Goal: Task Accomplishment & Management: Manage account settings

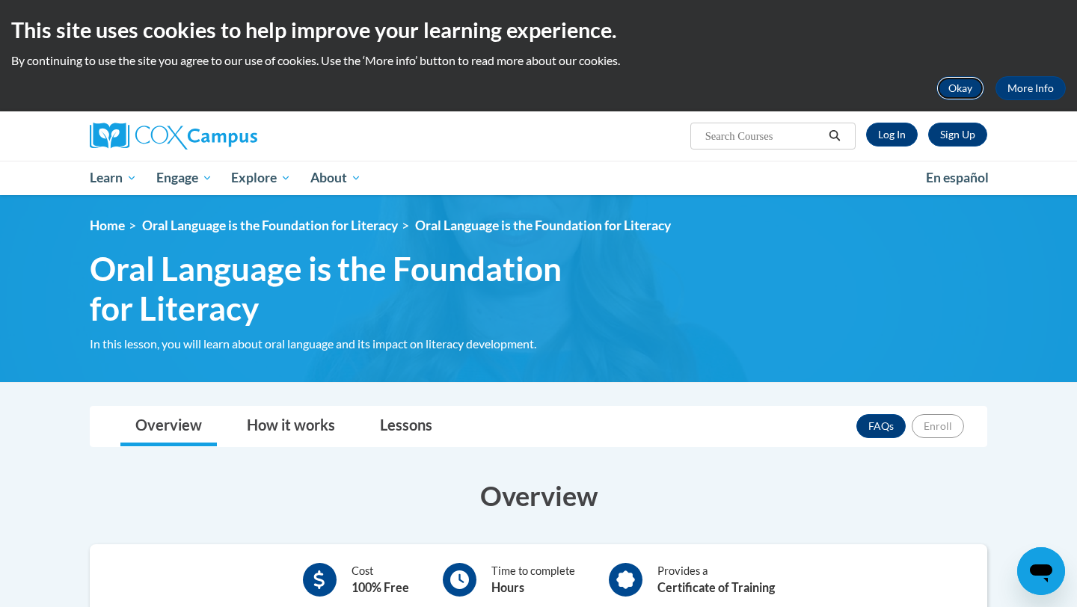
click at [972, 84] on button "Okay" at bounding box center [960, 88] width 48 height 24
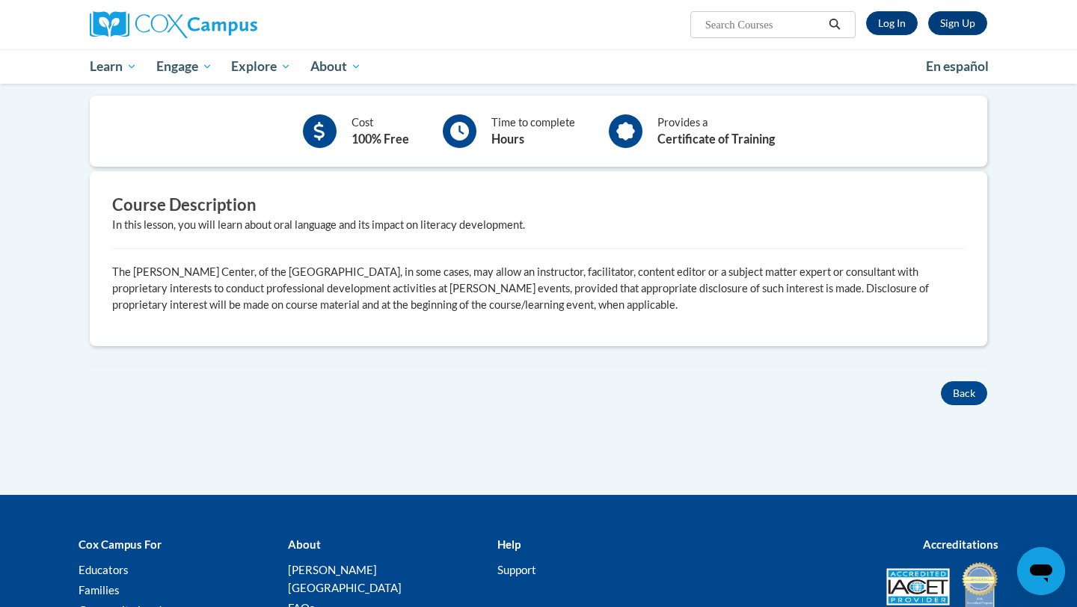
scroll to position [444, 0]
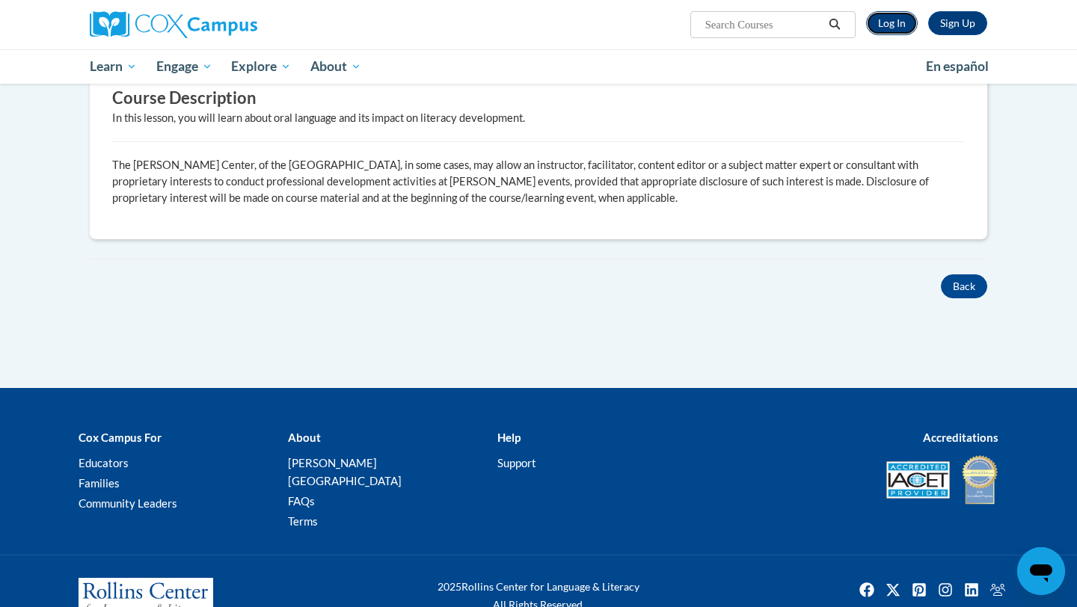
click at [889, 28] on link "Log In" at bounding box center [892, 23] width 52 height 24
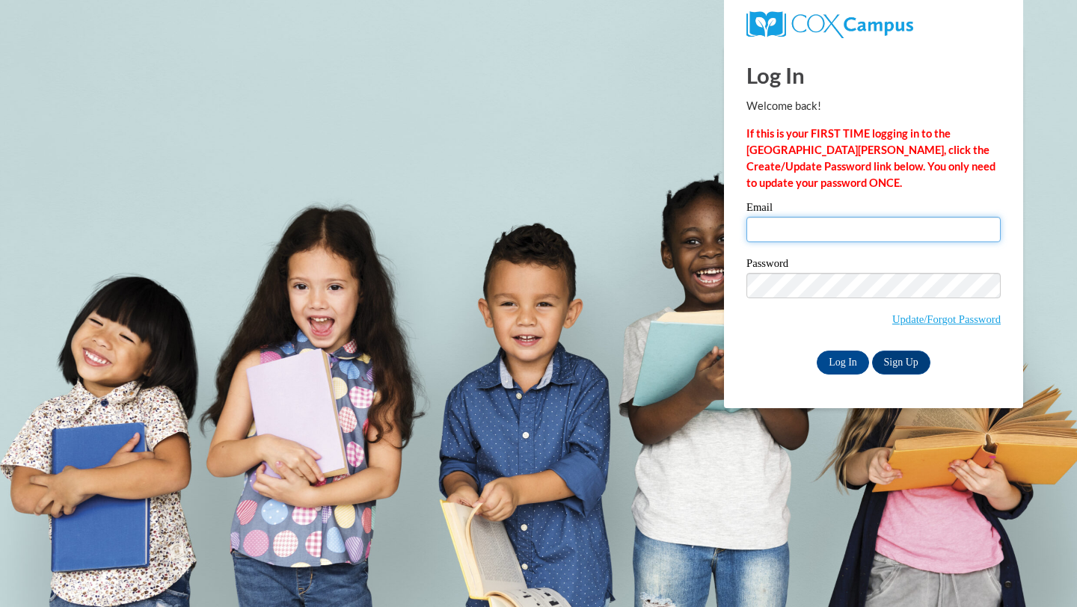
click at [837, 235] on input "Email" at bounding box center [873, 229] width 254 height 25
type input "[EMAIL_ADDRESS][DOMAIN_NAME]"
click at [842, 355] on input "Log In" at bounding box center [842, 363] width 52 height 24
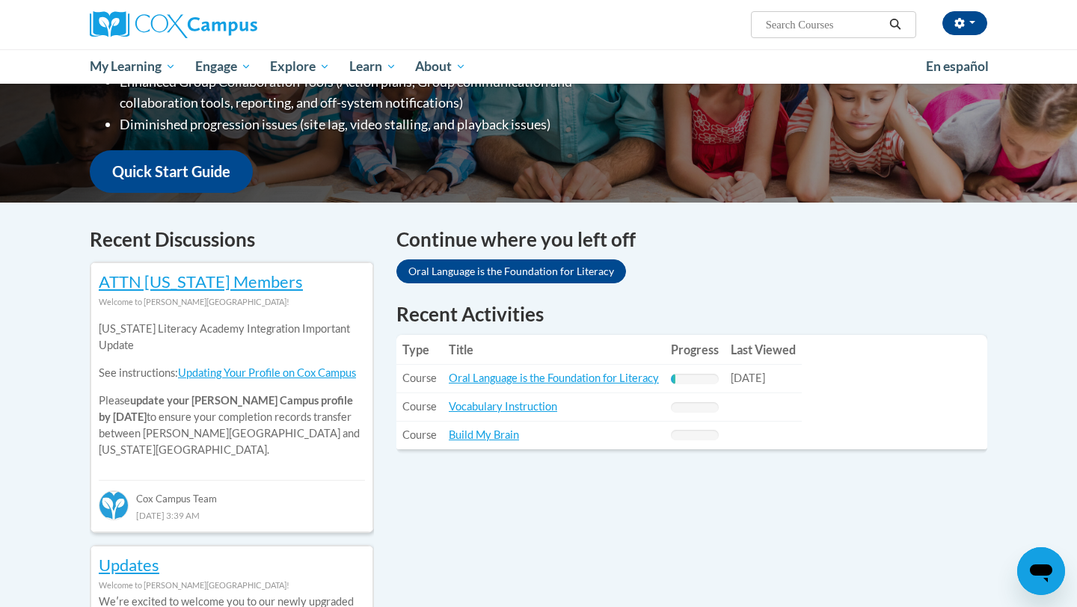
scroll to position [335, 0]
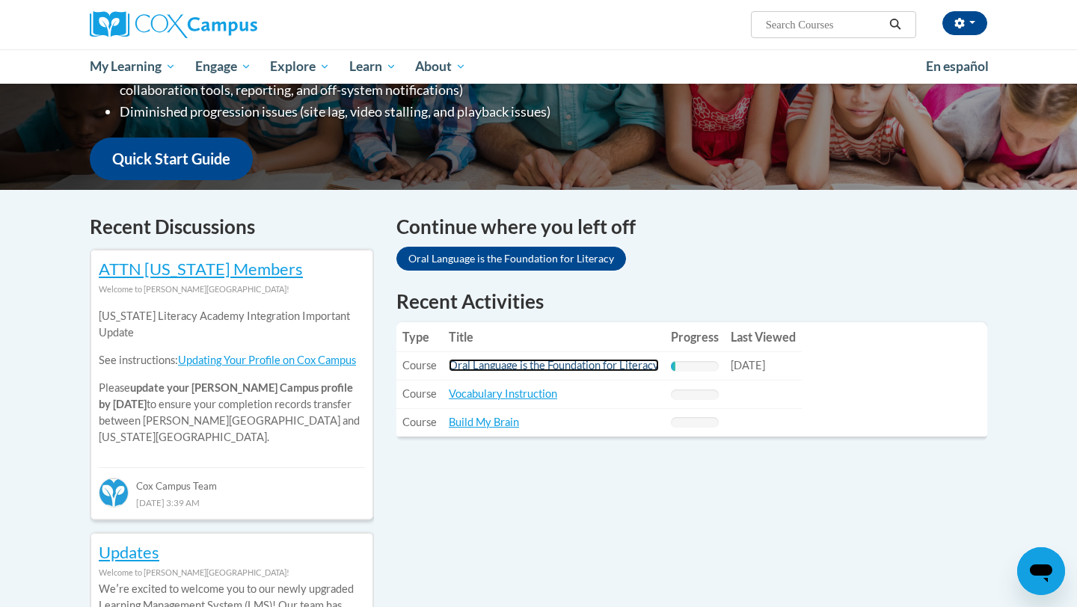
click at [622, 363] on link "Oral Language is the Foundation for Literacy" at bounding box center [554, 365] width 210 height 13
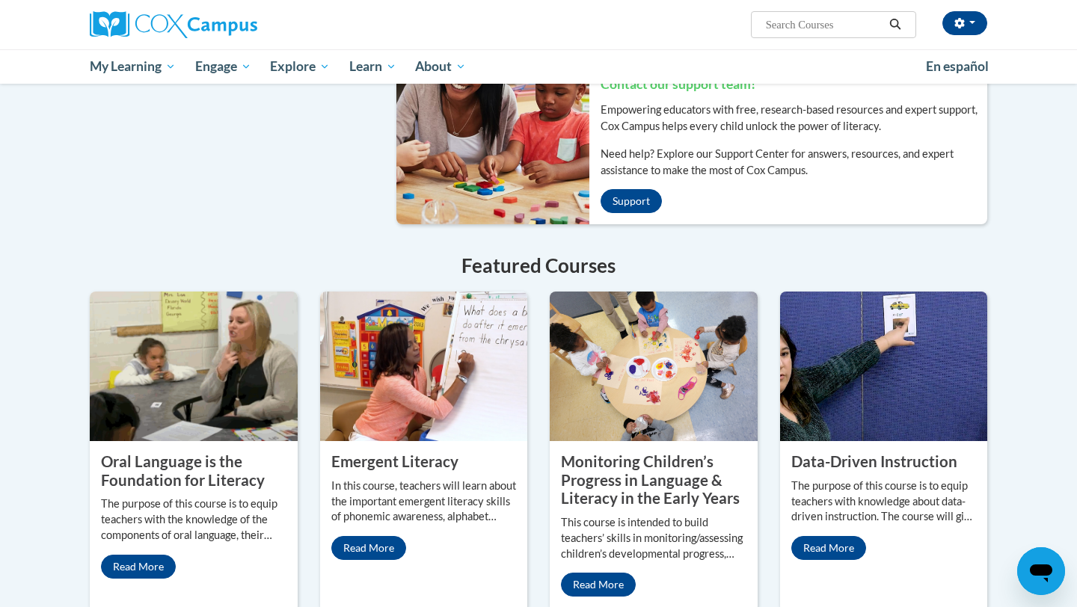
scroll to position [768, 0]
